Goal: Book appointment/travel/reservation

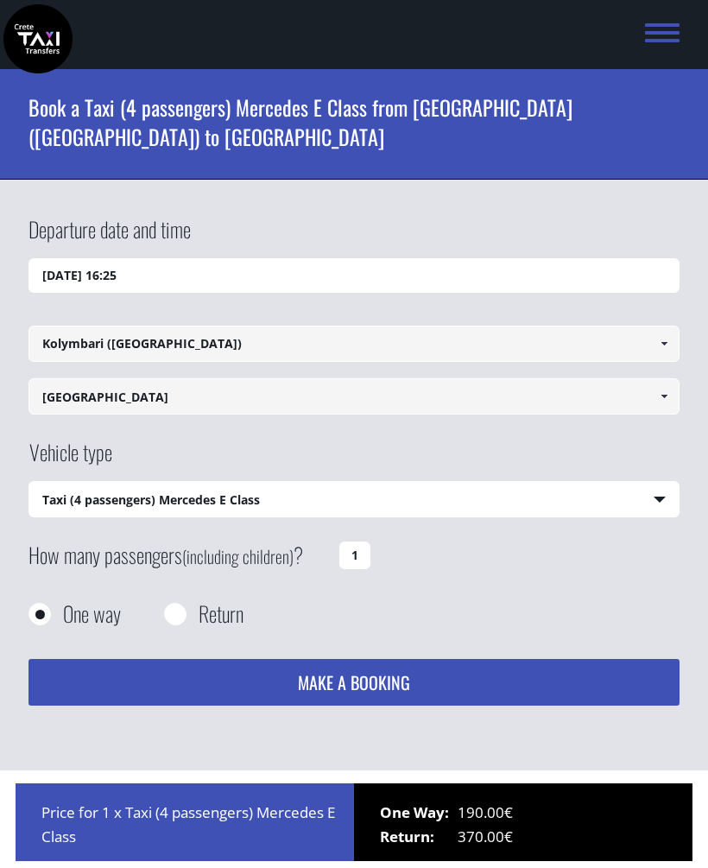
select select "540"
click at [349, 284] on input "[DATE] 16:25" at bounding box center [353, 275] width 651 height 35
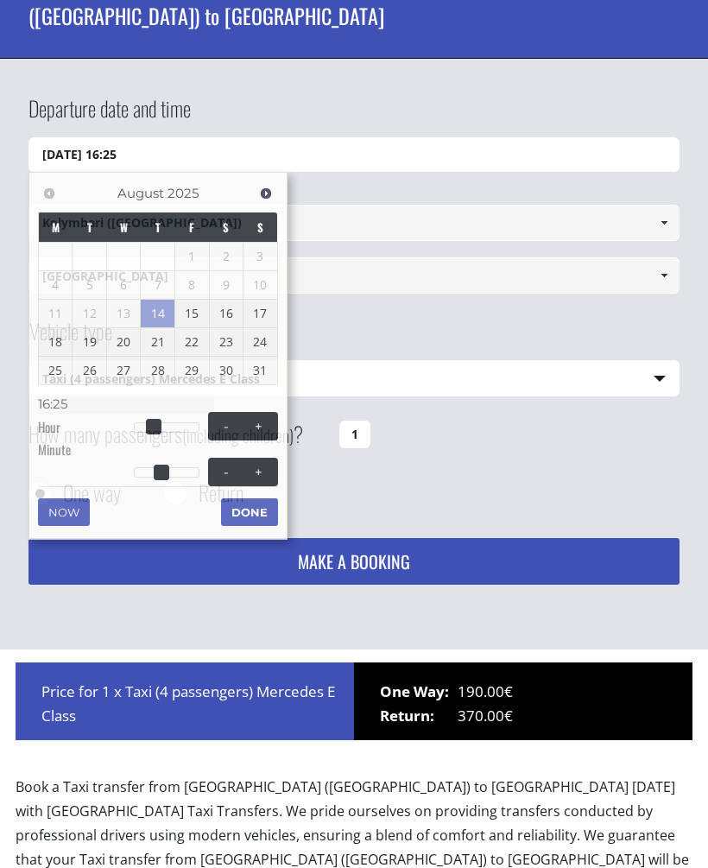
scroll to position [258, 0]
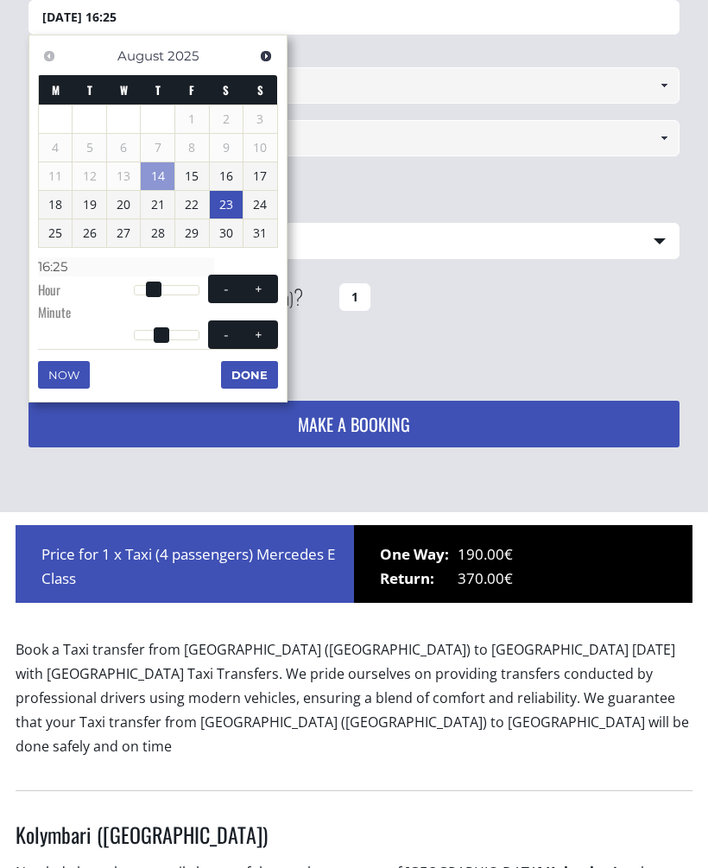
click at [223, 284] on span at bounding box center [226, 289] width 14 height 14
type input "14/08/2025 15:25"
type input "15:25"
click at [222, 284] on span at bounding box center [226, 289] width 14 height 14
type input "14/08/2025 14:25"
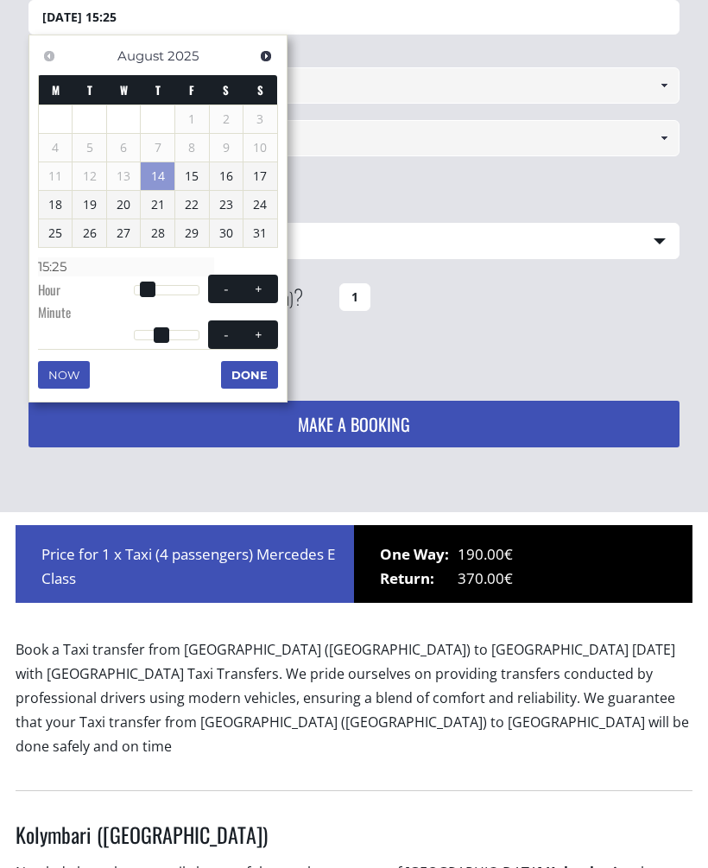
type input "14:25"
click at [216, 288] on button "-" at bounding box center [226, 289] width 31 height 16
type input "14/08/2025 13:25"
type input "13:25"
click at [216, 288] on button "-" at bounding box center [226, 289] width 31 height 16
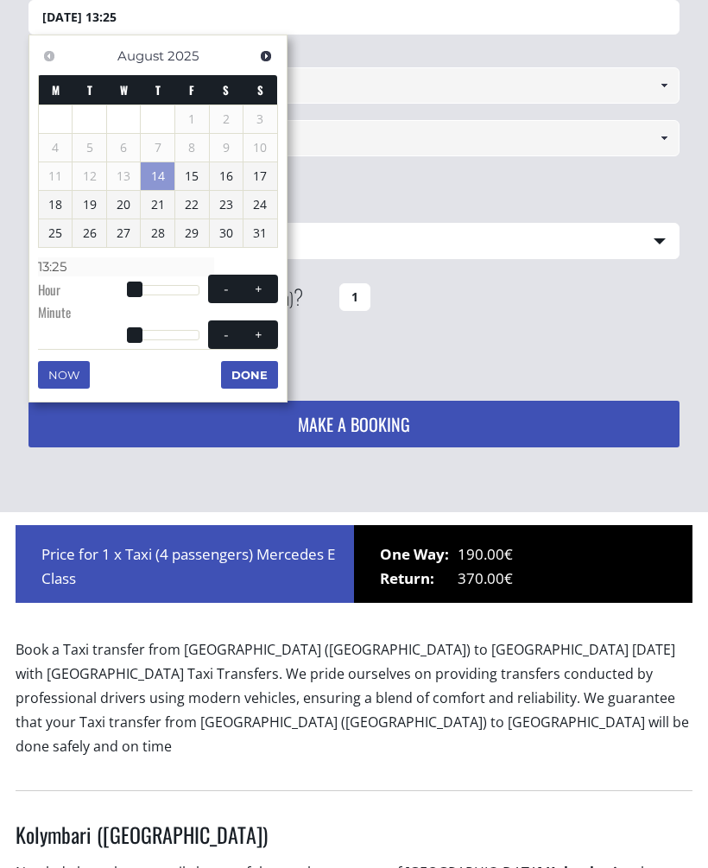
click at [219, 285] on span at bounding box center [226, 289] width 14 height 14
click at [218, 284] on button "-" at bounding box center [226, 289] width 31 height 16
click at [226, 282] on span at bounding box center [226, 289] width 14 height 14
click at [225, 291] on span at bounding box center [226, 289] width 14 height 14
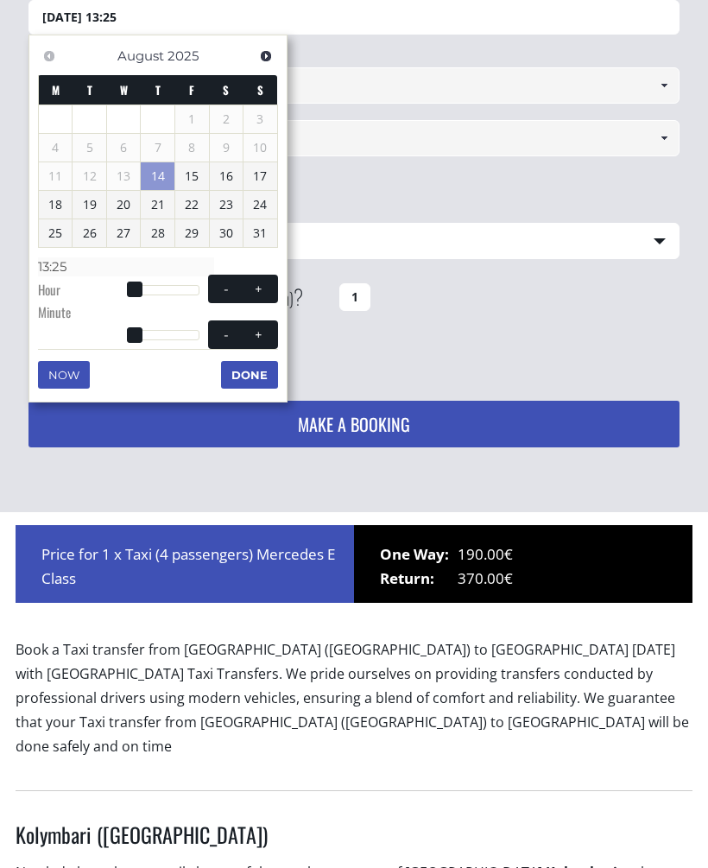
click at [225, 290] on span at bounding box center [226, 289] width 14 height 14
click at [222, 291] on span at bounding box center [226, 289] width 14 height 14
click at [224, 294] on span "- +" at bounding box center [243, 289] width 70 height 28
click at [231, 204] on link "23" at bounding box center [227, 205] width 34 height 28
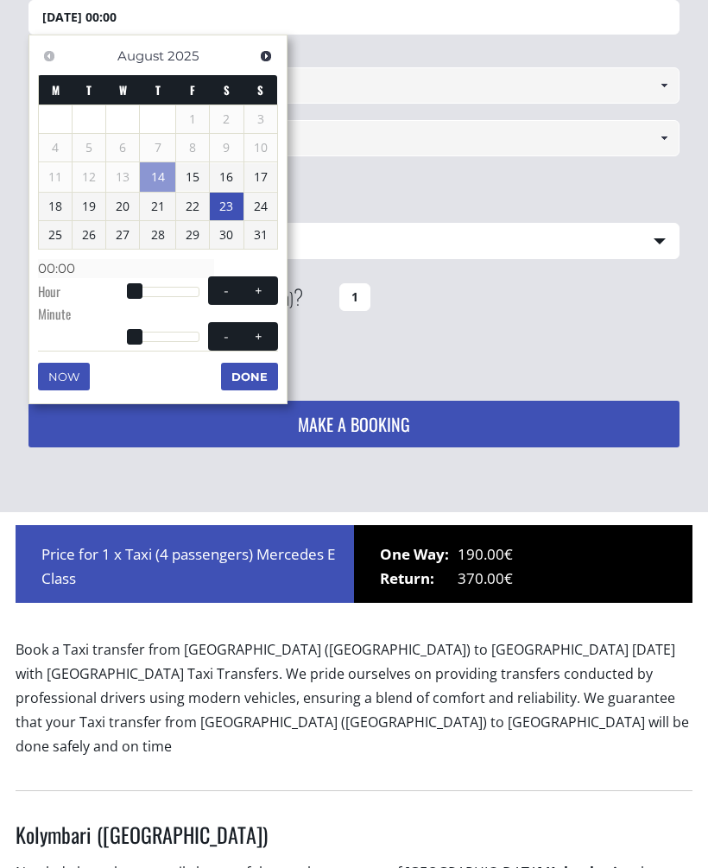
click at [218, 294] on button "-" at bounding box center [226, 290] width 31 height 16
click at [256, 287] on span at bounding box center [258, 291] width 14 height 14
type input "23/08/2025 01:00"
type input "01:00"
click at [256, 286] on span at bounding box center [258, 291] width 14 height 14
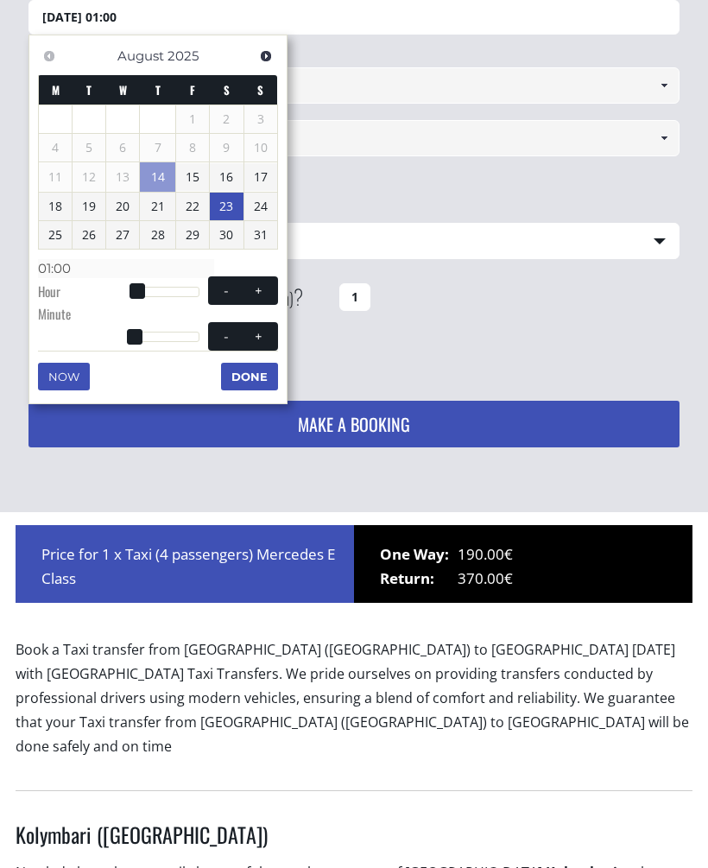
type input "23/08/2025 02:00"
type input "02:00"
click at [265, 284] on span at bounding box center [258, 291] width 14 height 14
type input "23/08/2025 03:00"
type input "03:00"
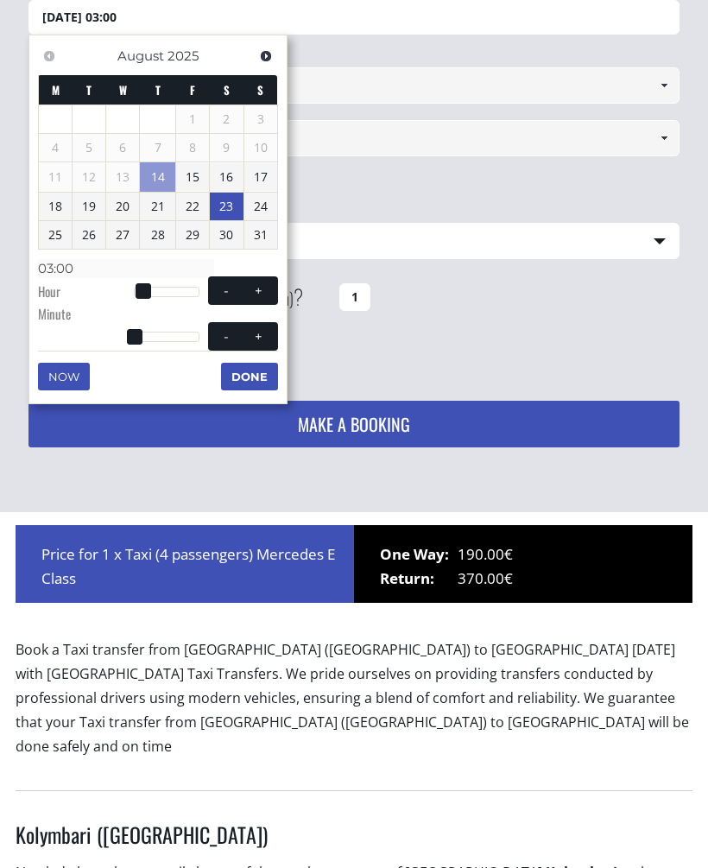
click at [265, 284] on span at bounding box center [258, 291] width 14 height 14
type input "23/08/2025 04:00"
type input "04:00"
click at [269, 282] on button "+" at bounding box center [258, 290] width 31 height 16
type input "23/08/2025 05:00"
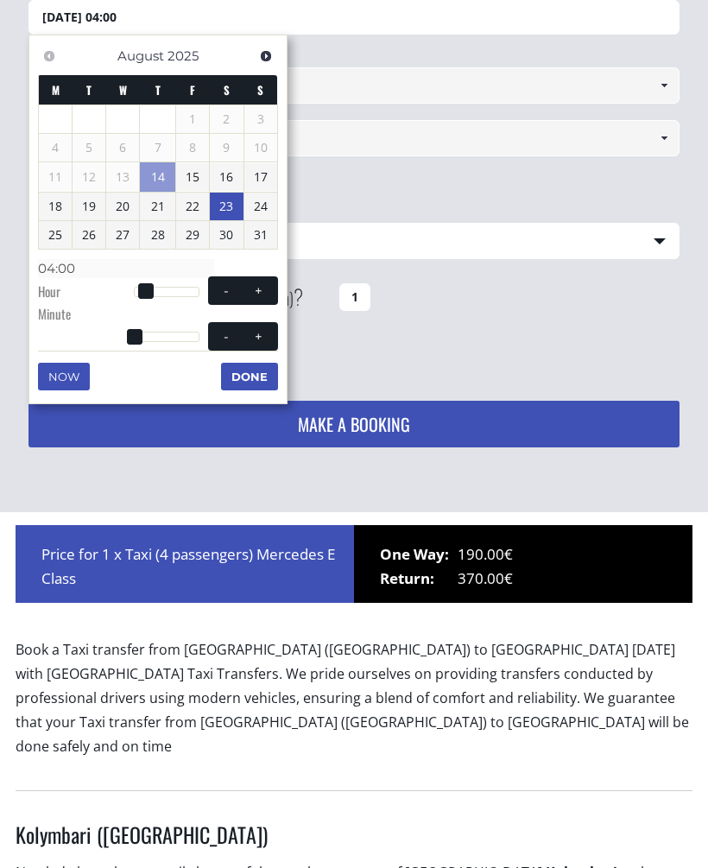
type input "05:00"
click at [269, 282] on button "+" at bounding box center [258, 290] width 31 height 16
type input "23/08/2025 06:00"
type input "06:00"
click at [269, 282] on button "+" at bounding box center [258, 290] width 31 height 16
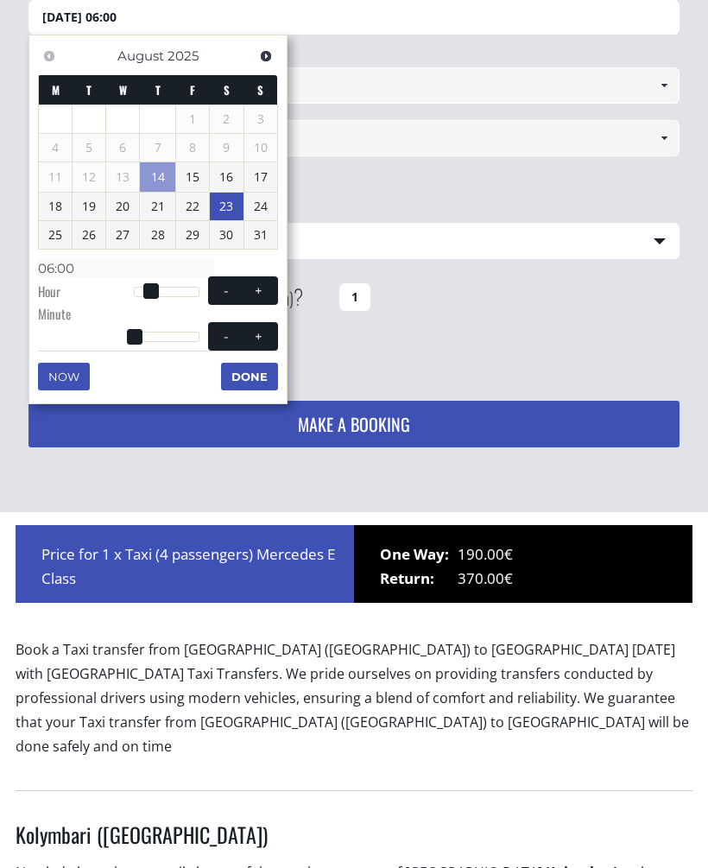
type input "23/08/2025 07:00"
type input "07:00"
click at [273, 282] on button "+" at bounding box center [258, 290] width 31 height 16
type input "[DATE] 08:00"
type input "08:00"
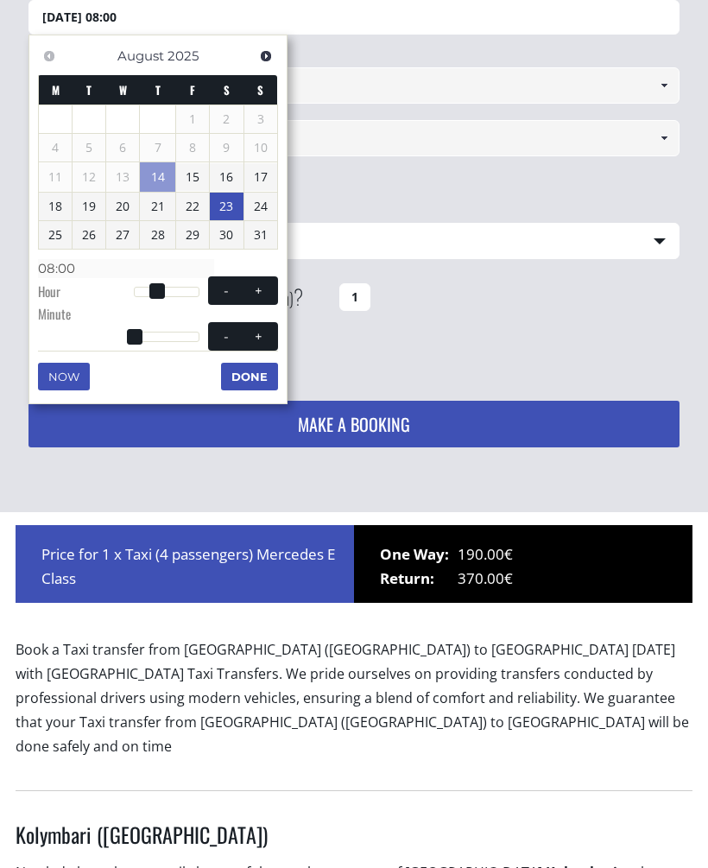
click at [250, 378] on button "Done" at bounding box center [249, 377] width 57 height 28
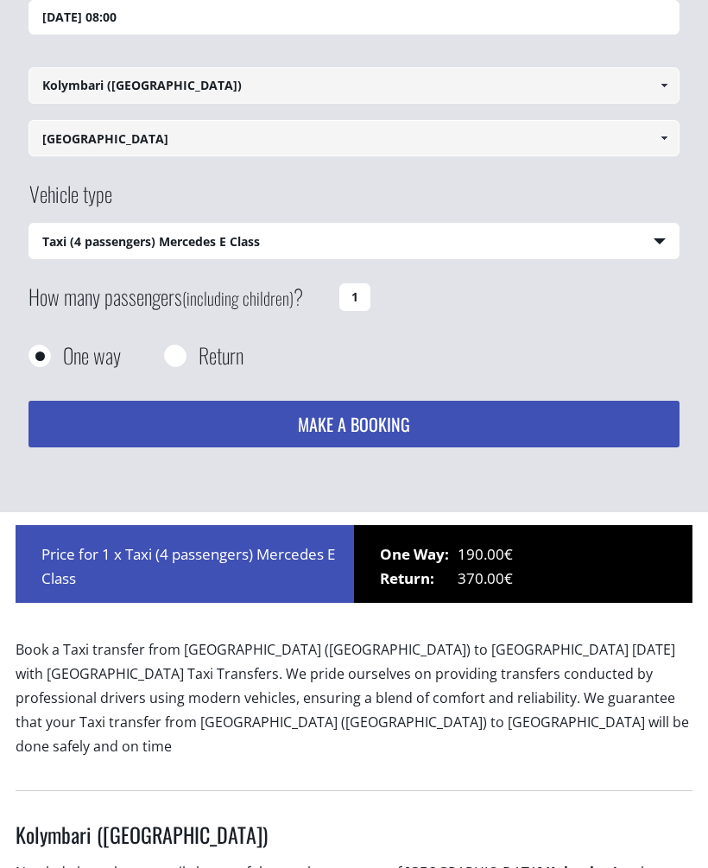
click at [359, 298] on input "1" at bounding box center [354, 297] width 31 height 28
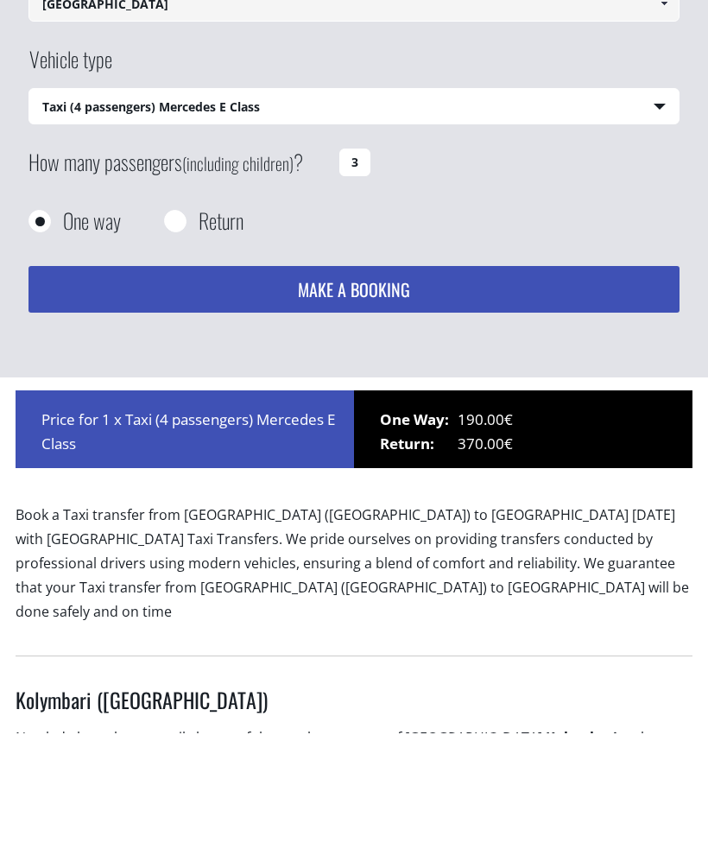
type input "3"
click at [377, 401] on button "MAKE A BOOKING" at bounding box center [353, 424] width 651 height 47
